Goal: Task Accomplishment & Management: Manage account settings

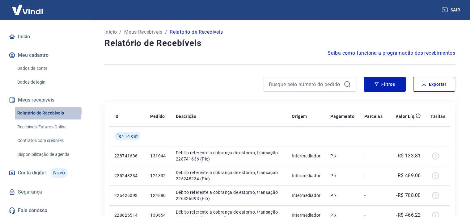
click at [47, 111] on link "Relatório de Recebíveis" at bounding box center [50, 113] width 70 height 13
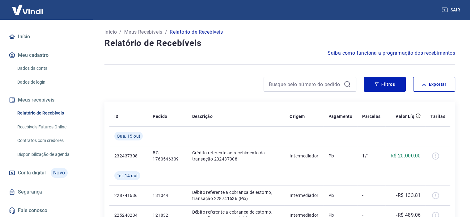
click at [35, 28] on div "[PERSON_NAME] [EMAIL_ADDRESS][DOMAIN_NAME] Início Meu cadastro Dados da conta D…" at bounding box center [46, 94] width 92 height 245
